Goal: Transaction & Acquisition: Book appointment/travel/reservation

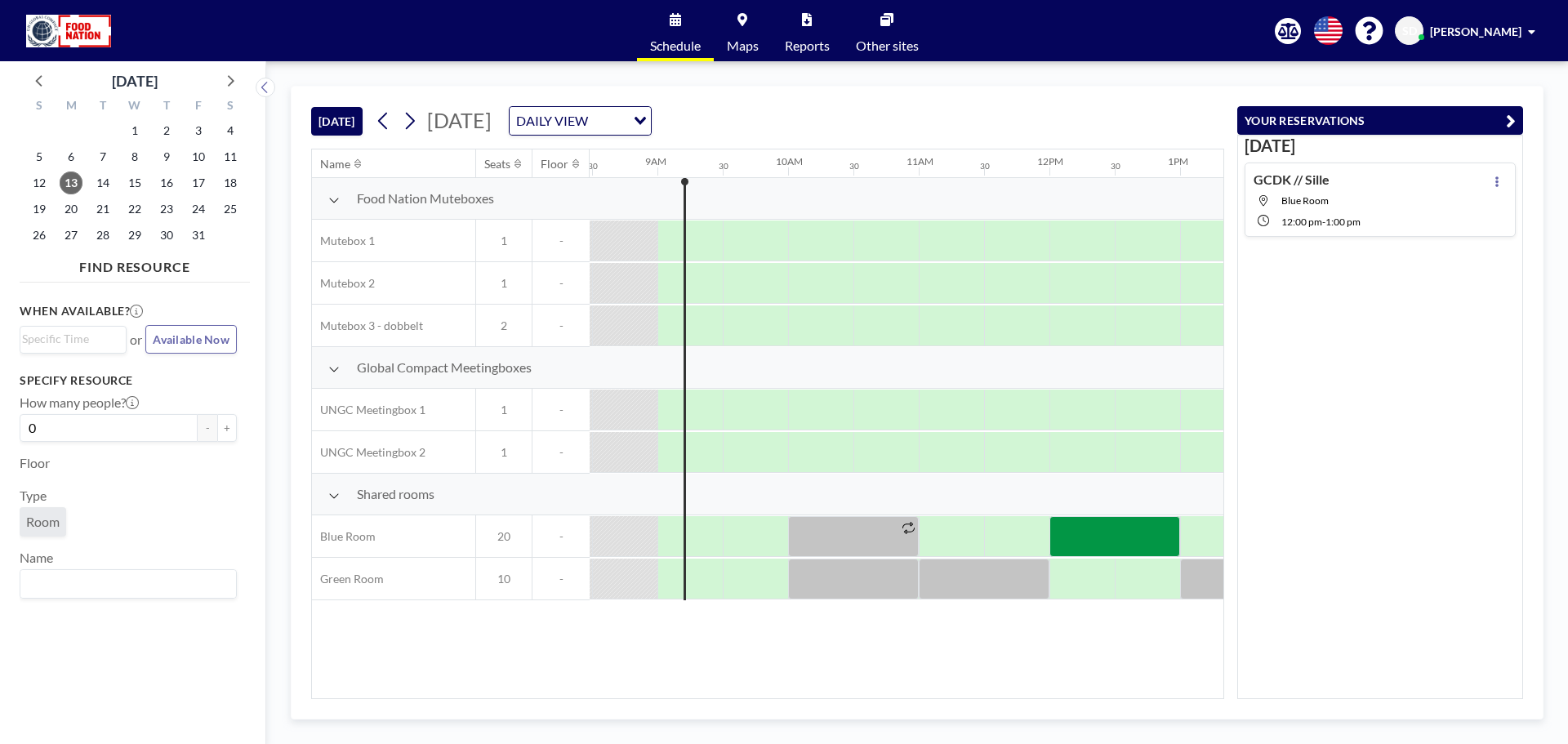
scroll to position [0, 1111]
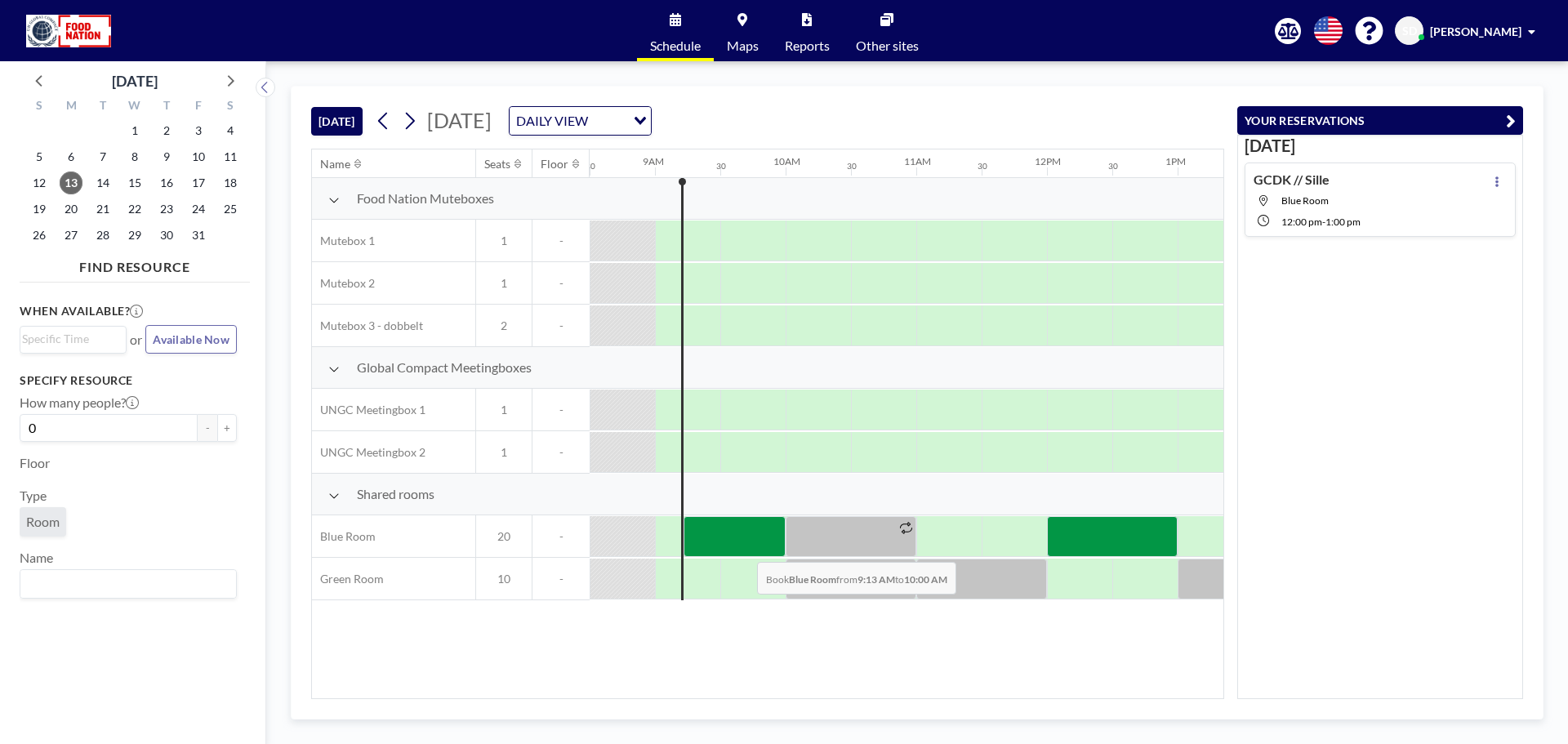
drag, startPoint x: 683, startPoint y: 546, endPoint x: 744, endPoint y: 550, distance: 61.1
click at [744, 550] on div at bounding box center [734, 536] width 102 height 41
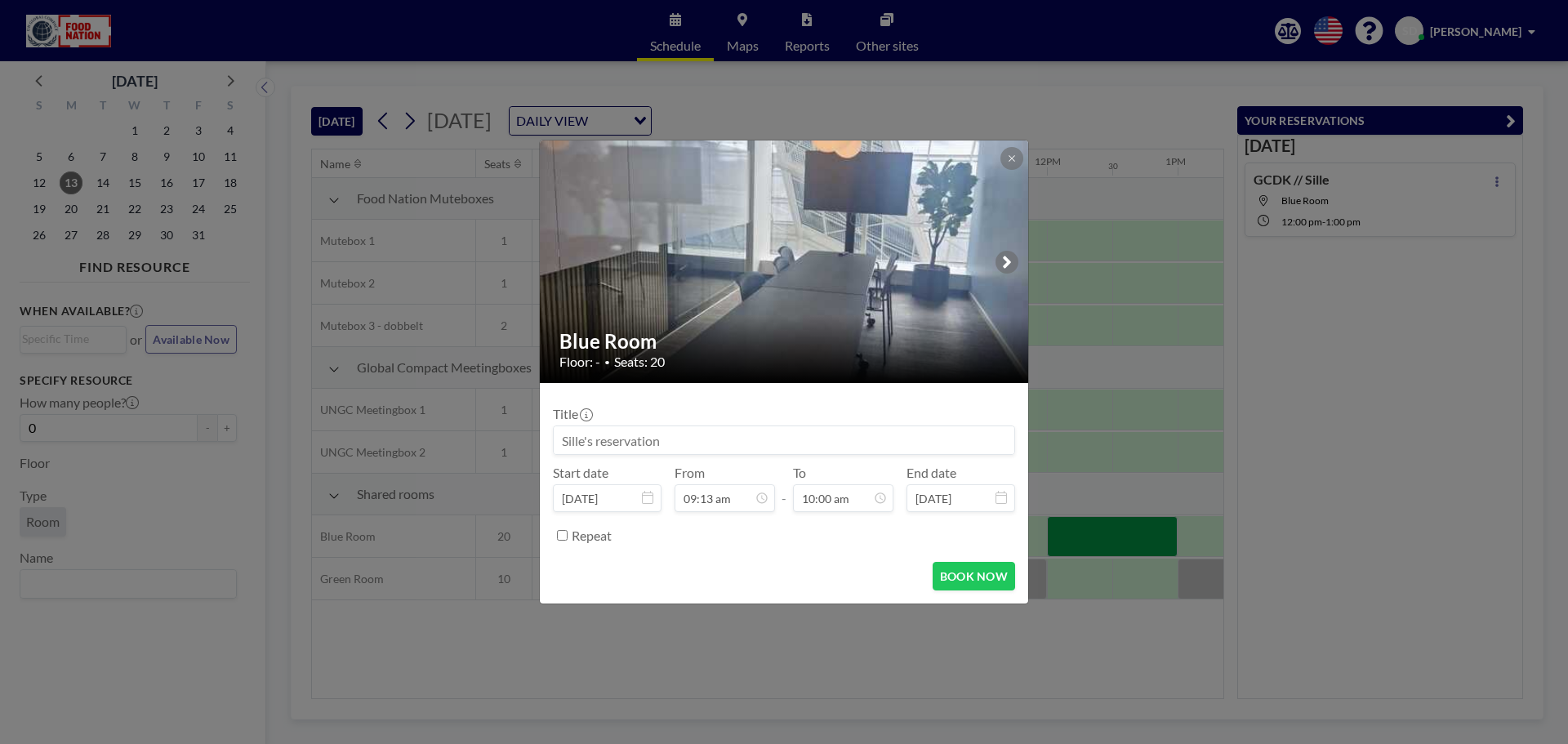
click at [1013, 148] on button at bounding box center [1011, 158] width 23 height 23
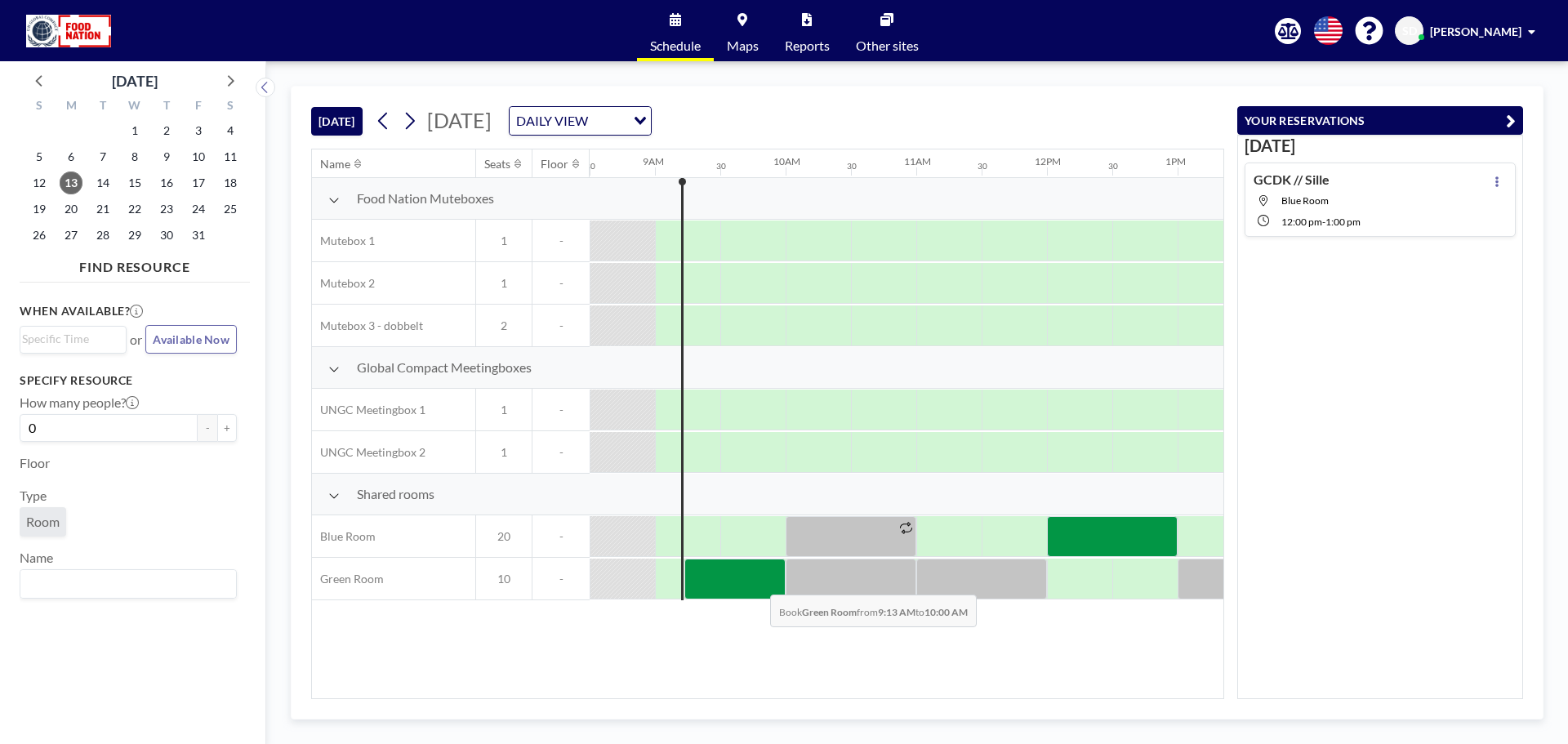
drag, startPoint x: 699, startPoint y: 579, endPoint x: 756, endPoint y: 582, distance: 57.1
click at [756, 582] on div at bounding box center [735, 579] width 101 height 41
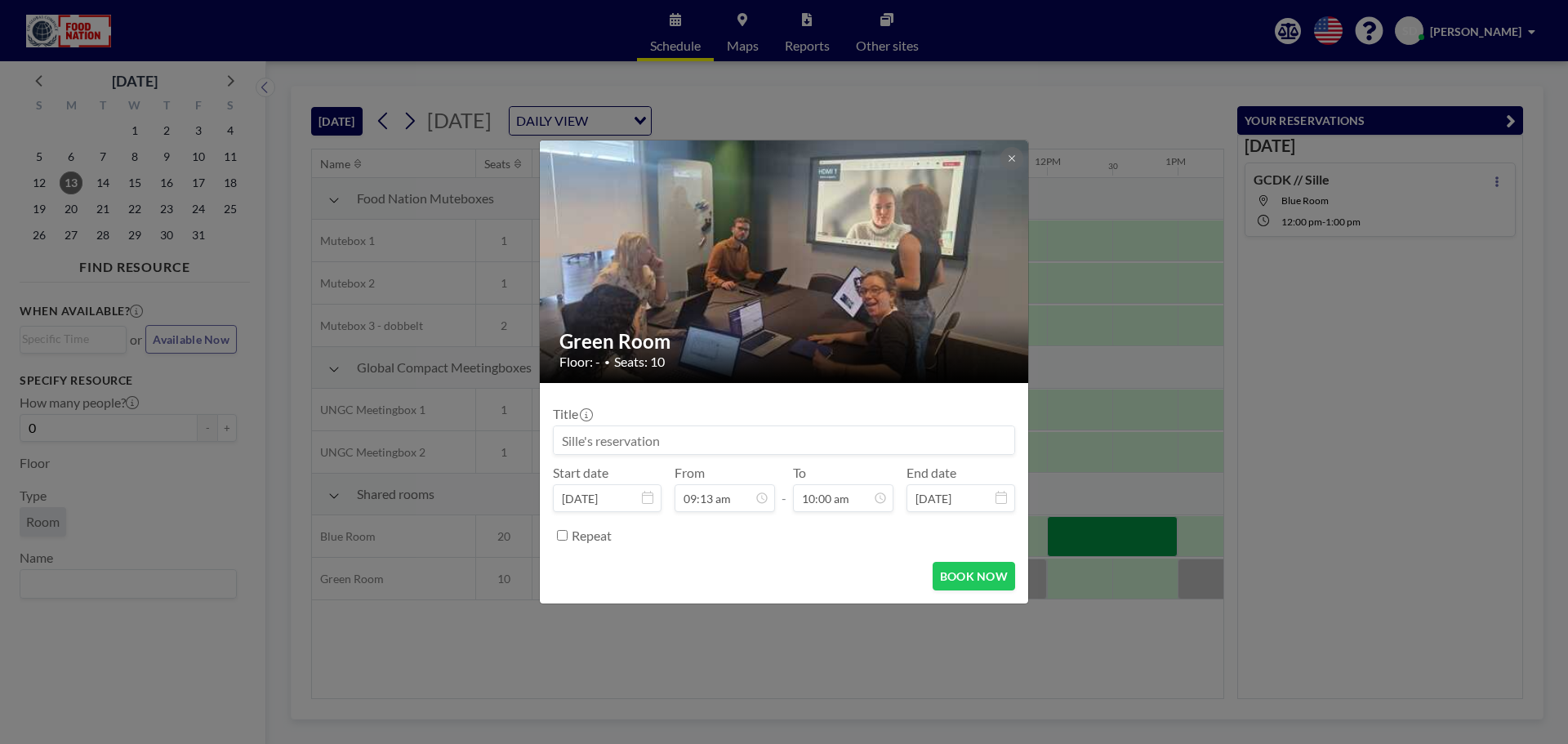
click at [728, 437] on input at bounding box center [784, 440] width 461 height 28
type input "GCDK // Sille"
click at [1011, 156] on icon at bounding box center [1011, 158] width 10 height 10
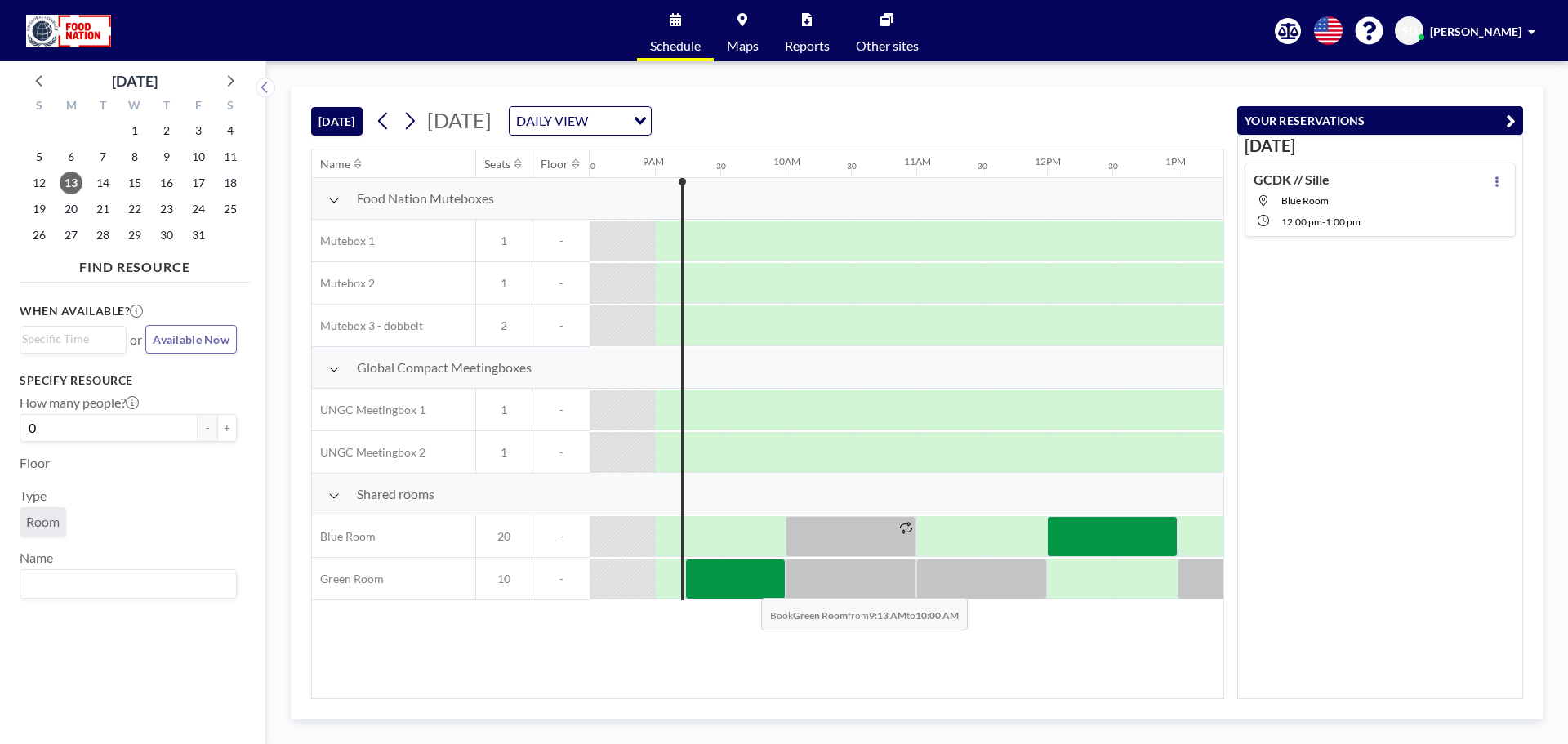
drag, startPoint x: 707, startPoint y: 574, endPoint x: 751, endPoint y: 587, distance: 45.9
click at [751, 587] on div at bounding box center [735, 579] width 100 height 41
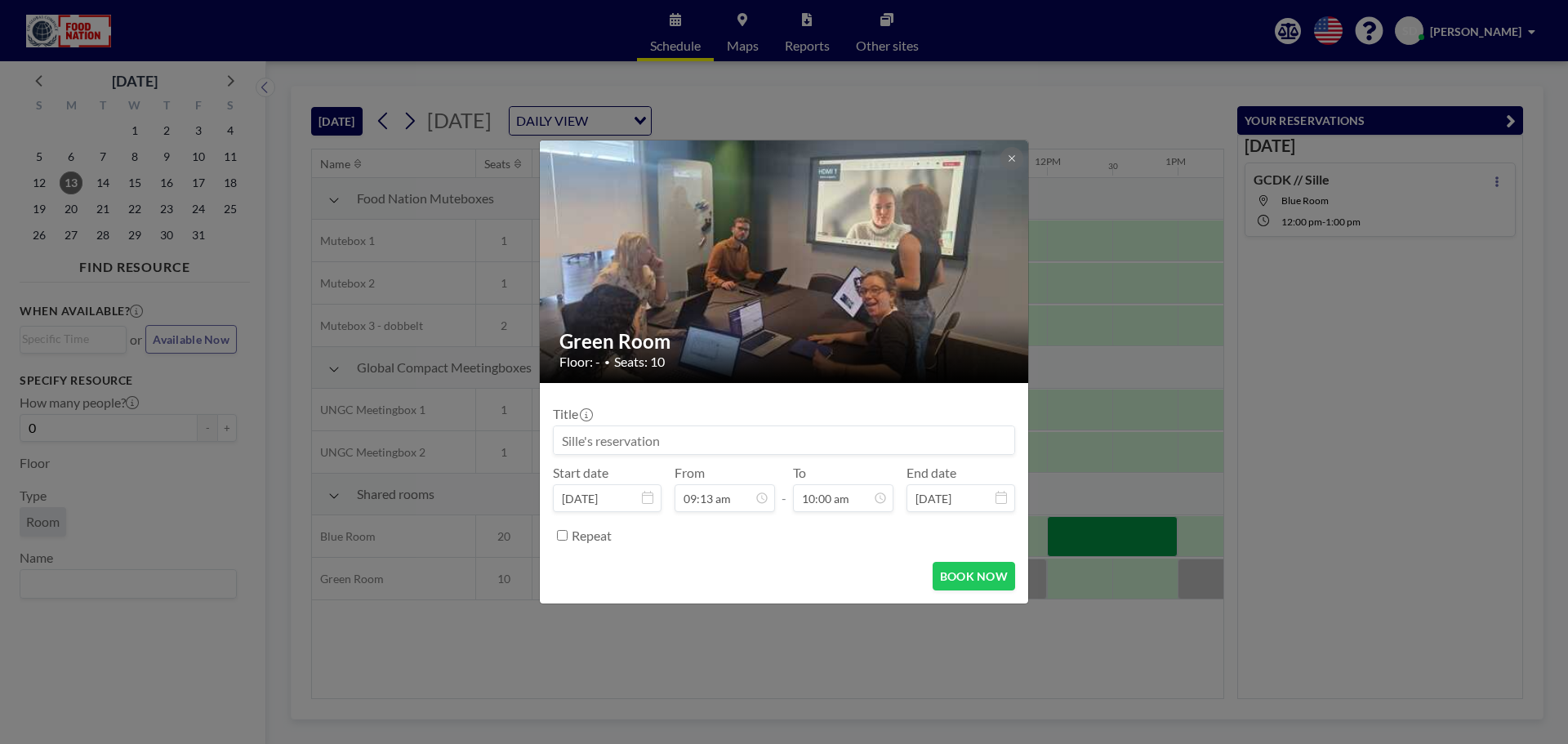
scroll to position [581, 0]
click at [756, 444] on input at bounding box center [784, 440] width 461 height 28
type input "GCDK // Sille"
click at [981, 586] on button "BOOK NOW" at bounding box center [973, 577] width 82 height 29
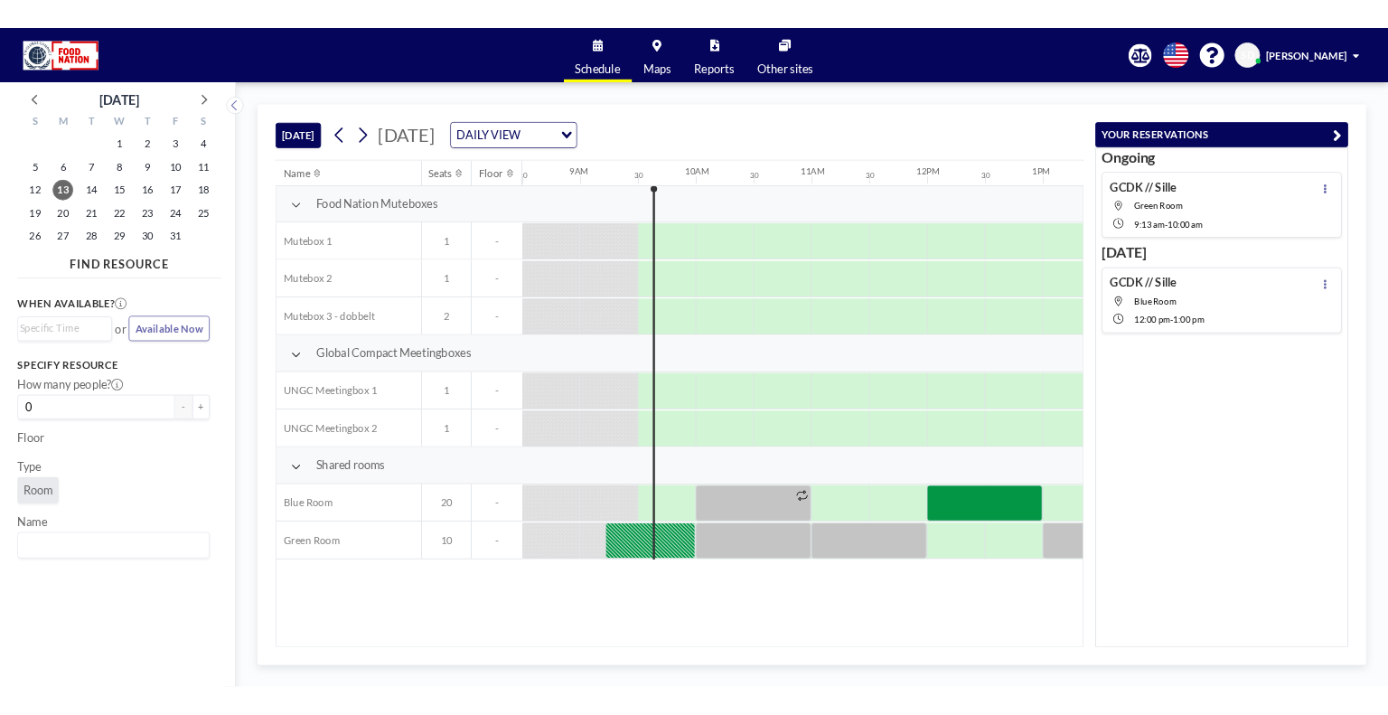
scroll to position [0, 1229]
